Goal: Transaction & Acquisition: Purchase product/service

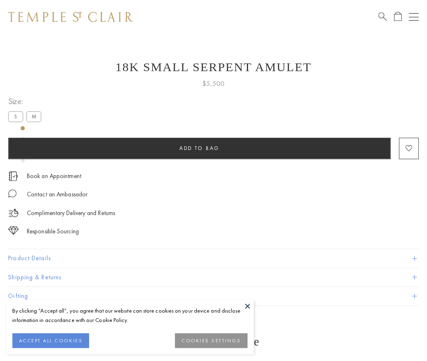
scroll to position [33, 0]
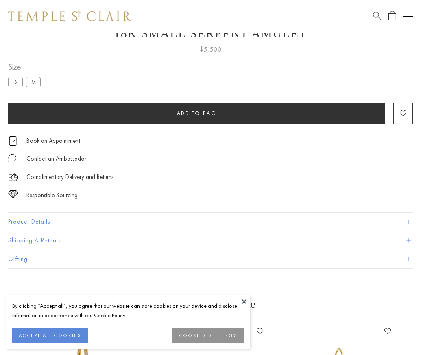
click at [196, 113] on span "Add to bag" at bounding box center [197, 113] width 40 height 7
